Goal: Information Seeking & Learning: Compare options

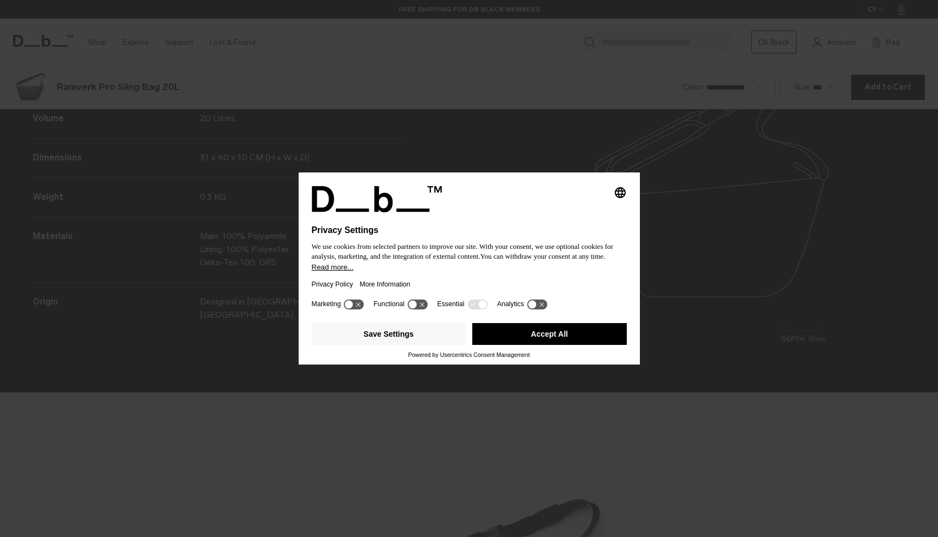
scroll to position [1612, 0]
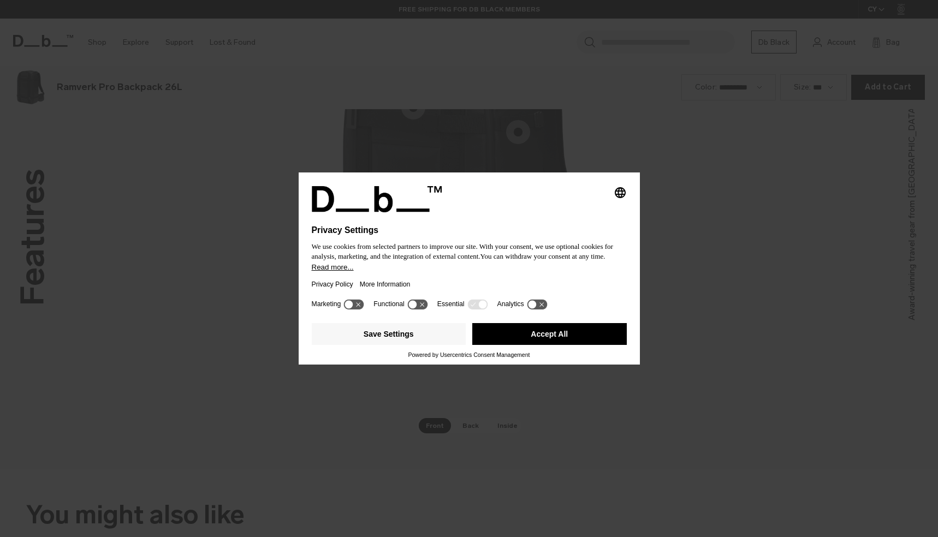
scroll to position [1612, 0]
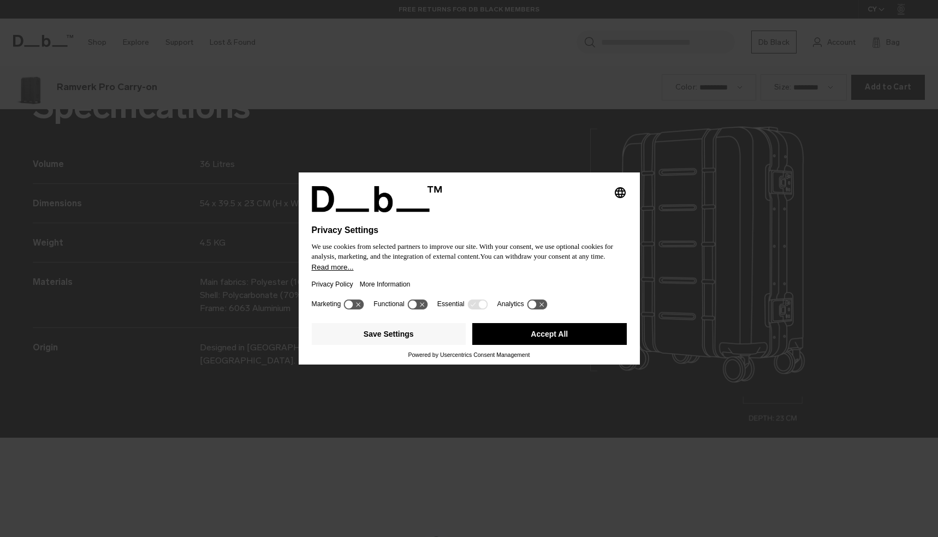
scroll to position [1612, 0]
